Goal: Find specific page/section: Find specific page/section

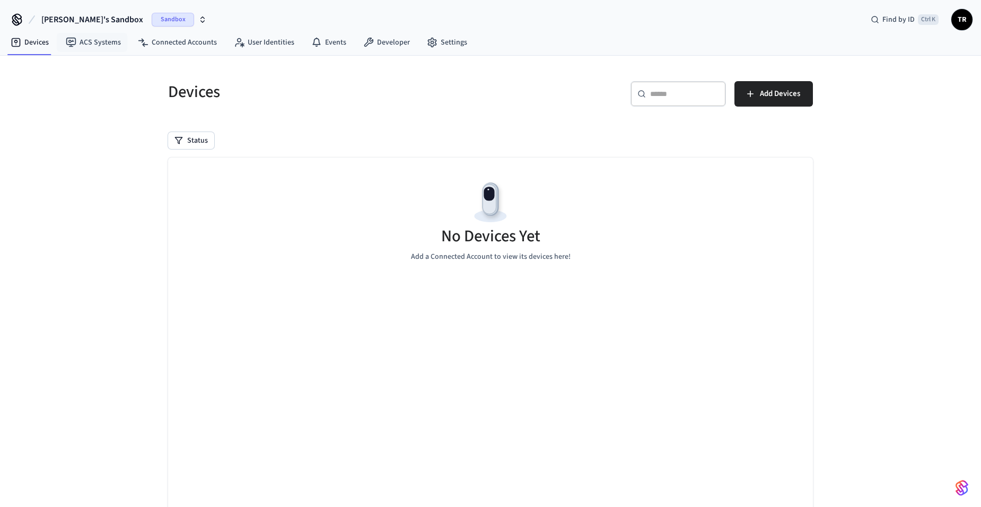
click at [97, 25] on button "[PERSON_NAME]'s Sandbox Sandbox" at bounding box center [124, 19] width 172 height 22
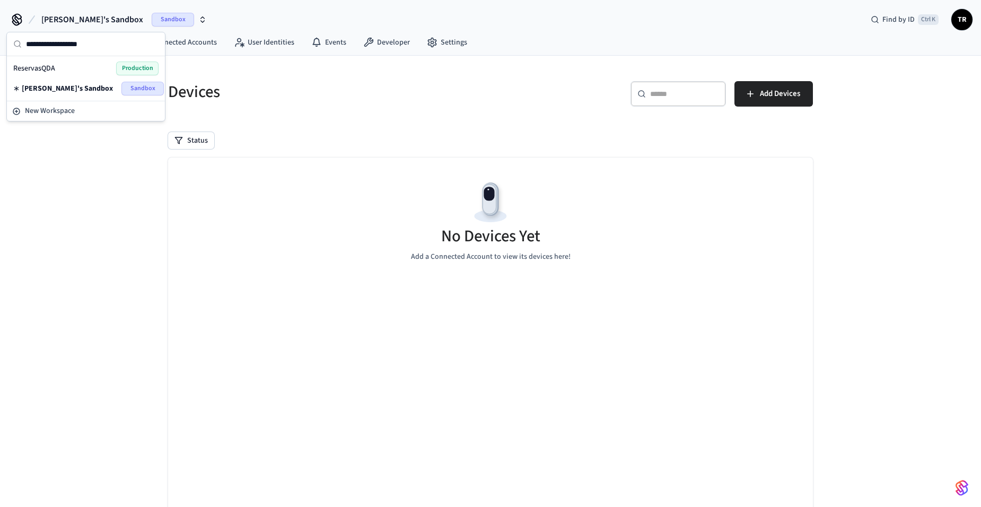
click at [57, 69] on div "ReservasQDA Production" at bounding box center [85, 69] width 145 height 14
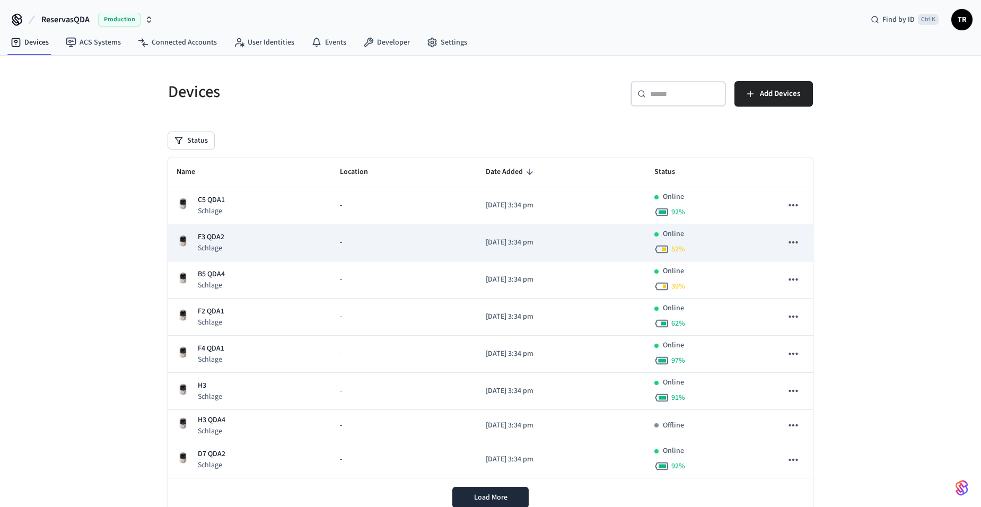
click at [241, 240] on div "F3 QDA2 Schlage" at bounding box center [250, 243] width 146 height 22
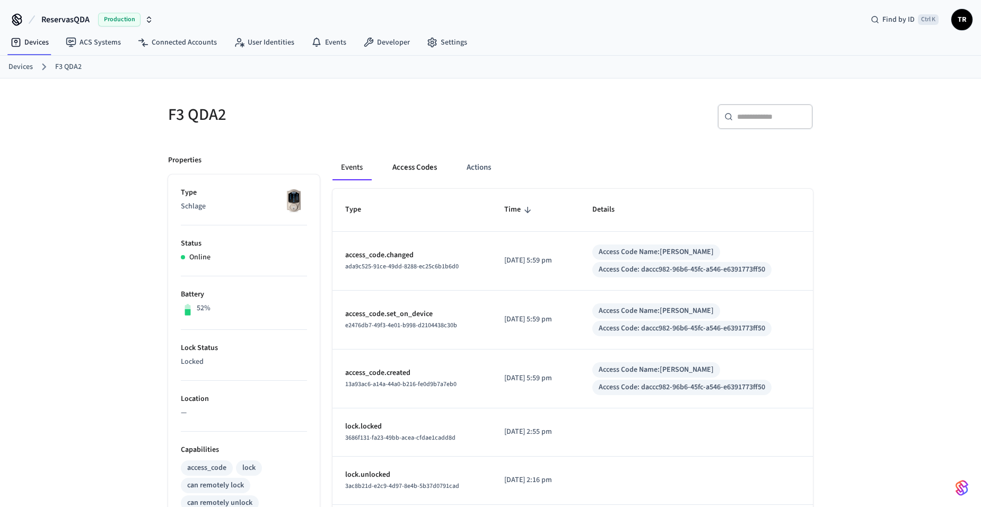
click at [418, 168] on button "Access Codes" at bounding box center [415, 167] width 62 height 25
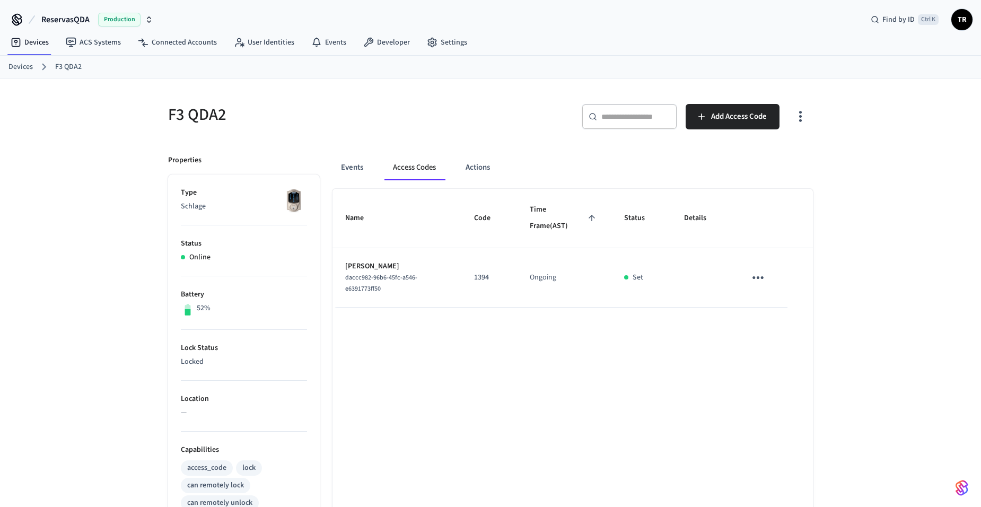
click at [32, 65] on ol "Devices F3 QDA2" at bounding box center [494, 67] width 973 height 14
click at [28, 67] on link "Devices" at bounding box center [20, 67] width 24 height 11
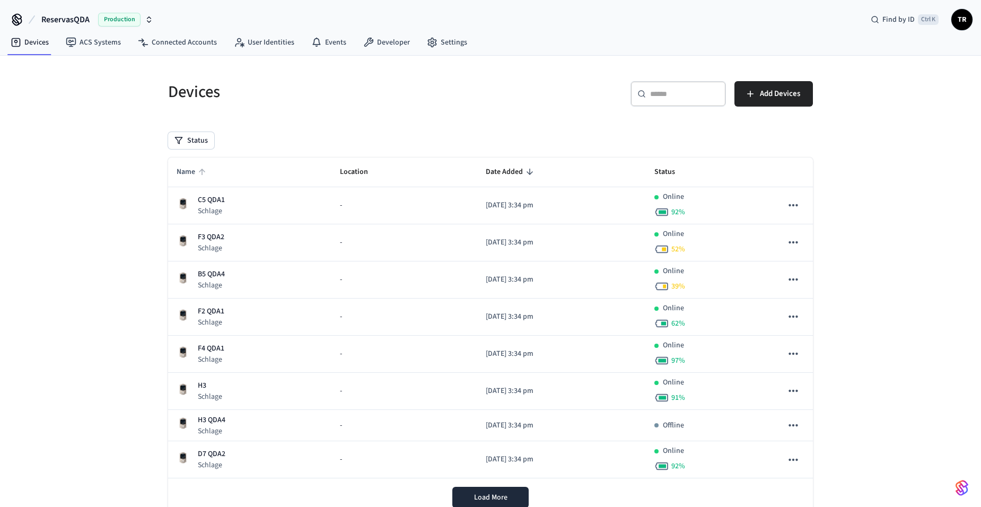
click at [192, 180] on span "Name" at bounding box center [193, 172] width 32 height 16
click at [191, 177] on span "Name" at bounding box center [193, 172] width 32 height 16
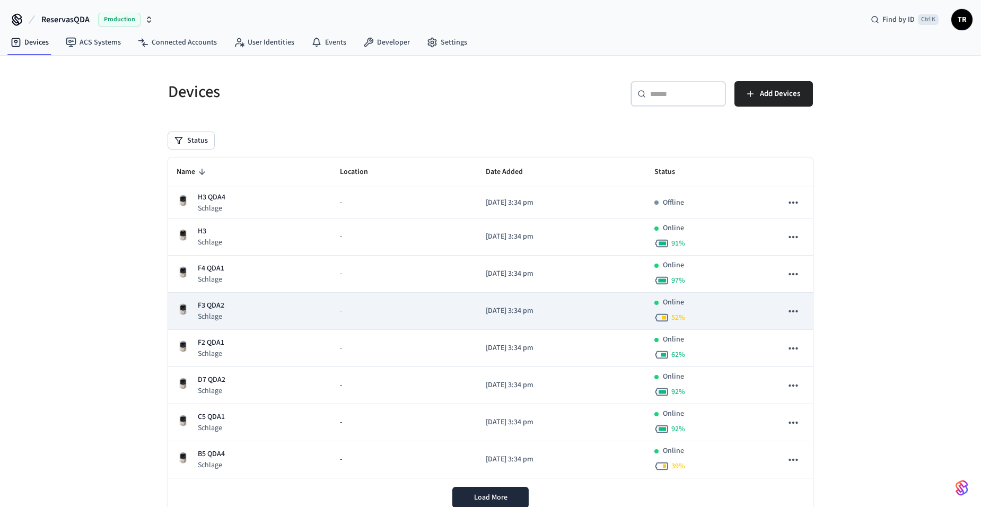
click at [217, 307] on p "F3 QDA2" at bounding box center [211, 305] width 27 height 11
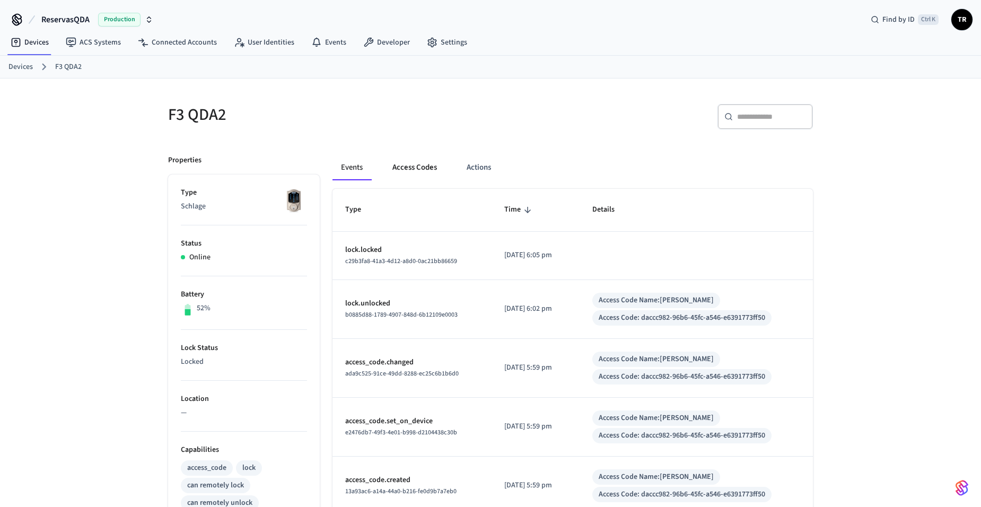
click at [412, 164] on button "Access Codes" at bounding box center [415, 167] width 62 height 25
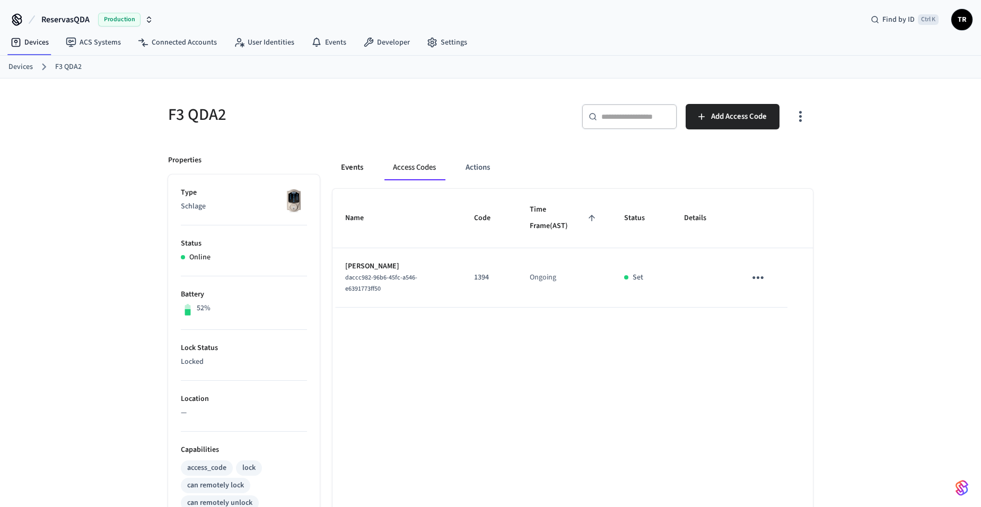
click at [344, 170] on button "Events" at bounding box center [351, 167] width 39 height 25
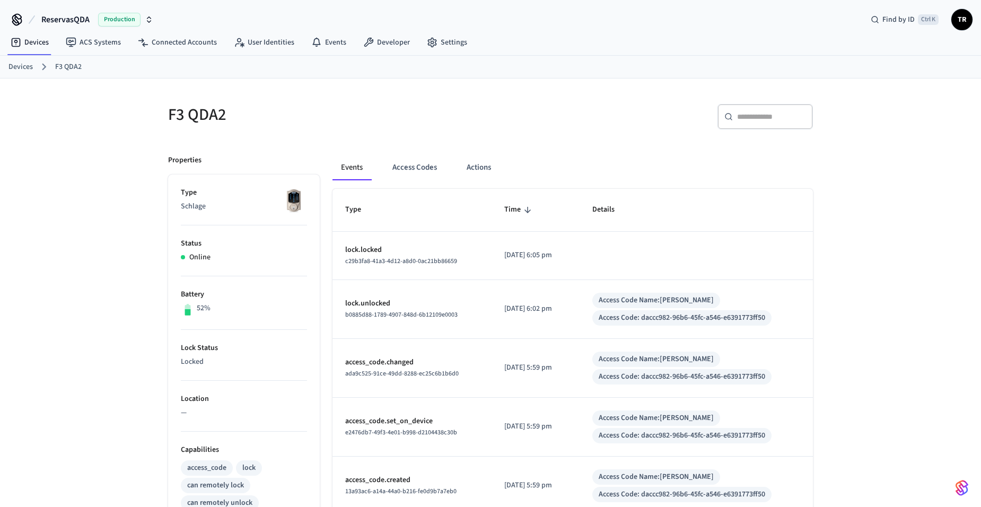
click at [8, 66] on div "Devices F3 QDA2" at bounding box center [490, 67] width 981 height 23
click at [24, 72] on link "Devices" at bounding box center [20, 67] width 24 height 11
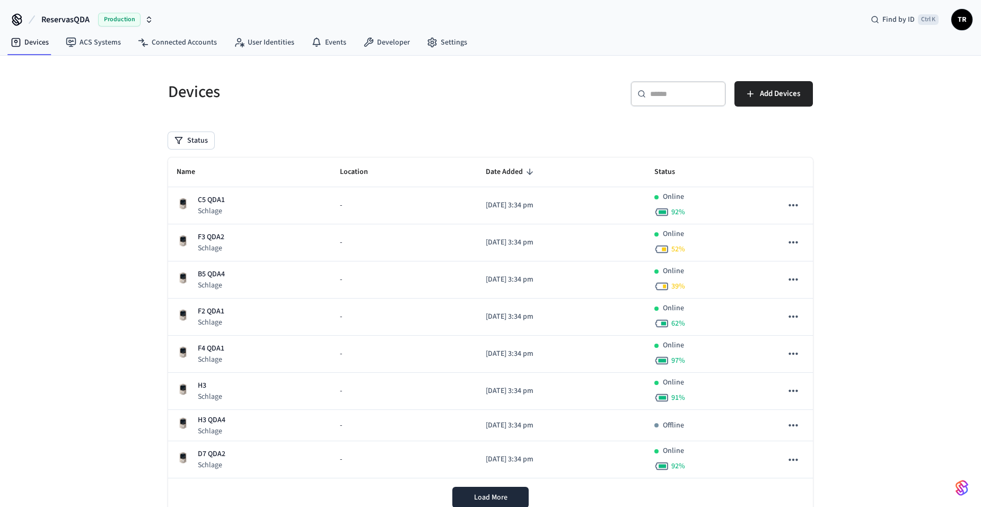
click at [967, 16] on span "TR" at bounding box center [961, 19] width 19 height 19
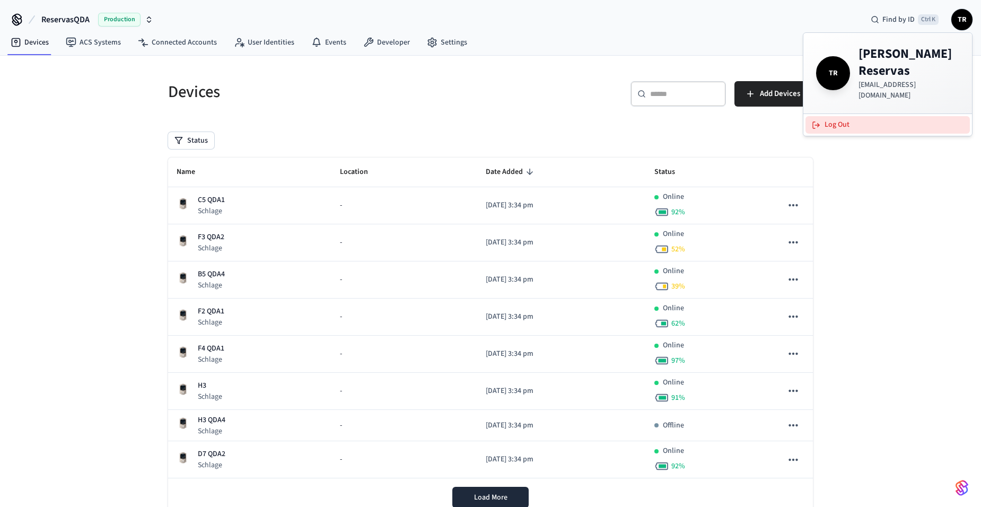
click at [850, 116] on button "Log Out" at bounding box center [887, 124] width 164 height 17
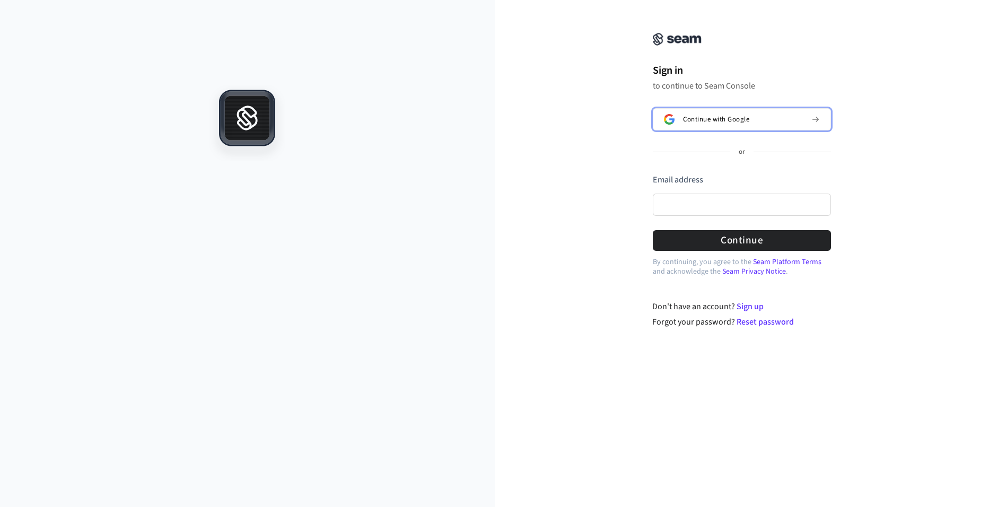
drag, startPoint x: 727, startPoint y: 122, endPoint x: 653, endPoint y: 124, distance: 74.2
click at [724, 124] on span "Continue with Google" at bounding box center [716, 119] width 66 height 8
